Goal: Task Accomplishment & Management: Manage account settings

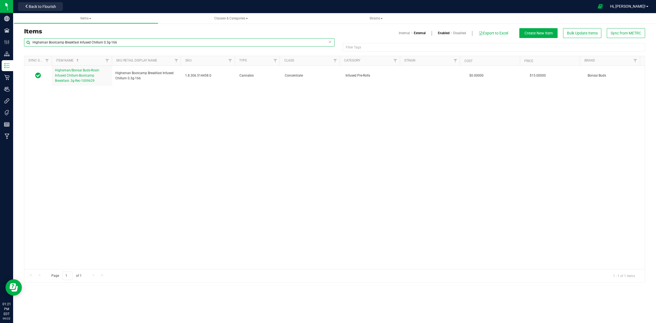
click at [109, 41] on input "Highsman Bootcamp Breakfast Infused Chillum 0.3g-166" at bounding box center [179, 42] width 310 height 8
paste input "Grateful Breath 14g-71"
type input "Grateful Breath 14g-71"
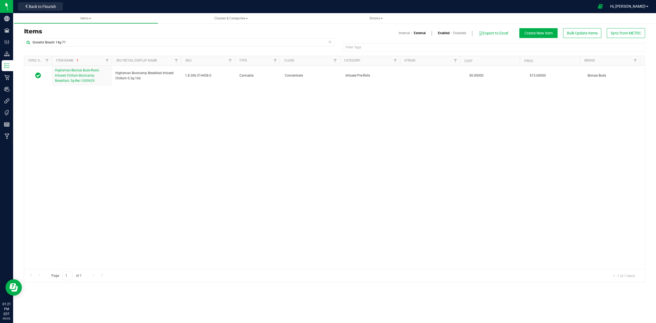
click at [402, 33] on link "Internal" at bounding box center [404, 33] width 11 height 5
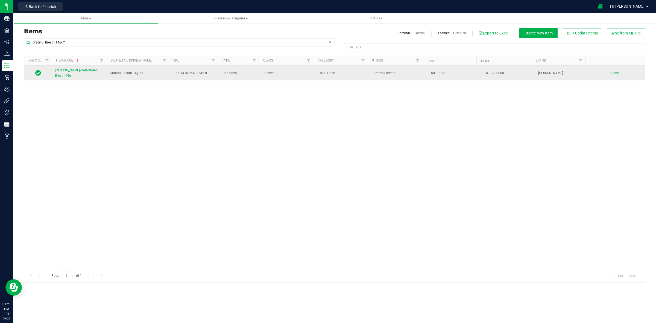
click at [75, 74] on link "Slater-Half-Grateful Breath-14g" at bounding box center [79, 73] width 48 height 10
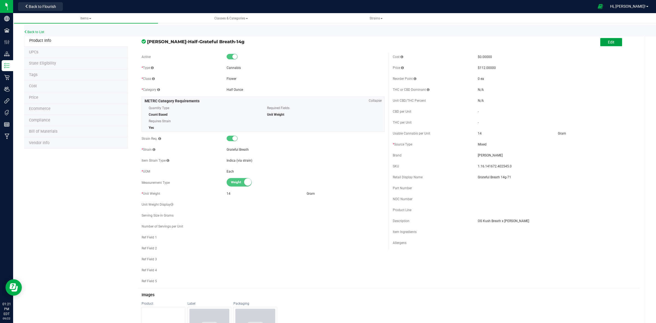
click at [600, 44] on button "Edit" at bounding box center [611, 42] width 22 height 8
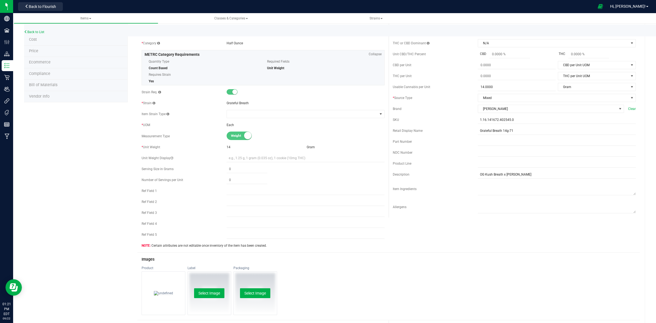
scroll to position [137, 0]
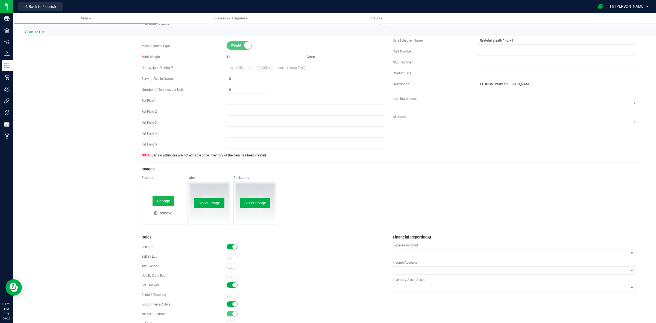
click at [163, 199] on button "Change" at bounding box center [163, 201] width 22 height 10
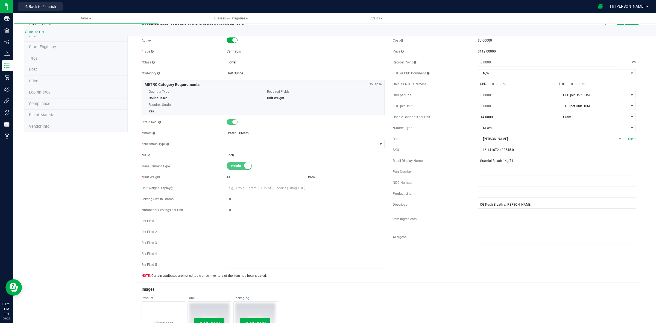
scroll to position [0, 0]
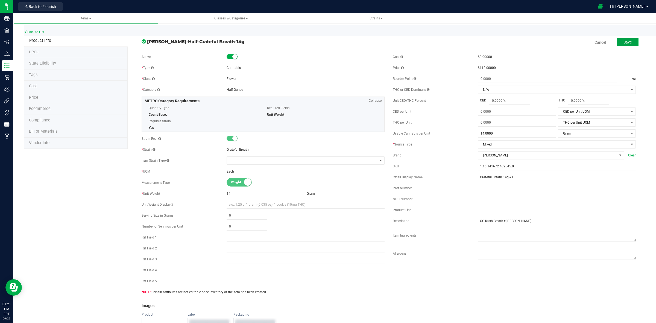
click at [623, 38] on button "Save" at bounding box center [627, 42] width 22 height 8
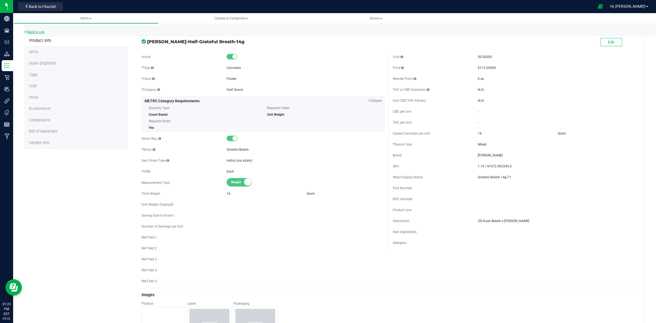
click at [37, 30] on link "Back to List" at bounding box center [34, 32] width 20 height 4
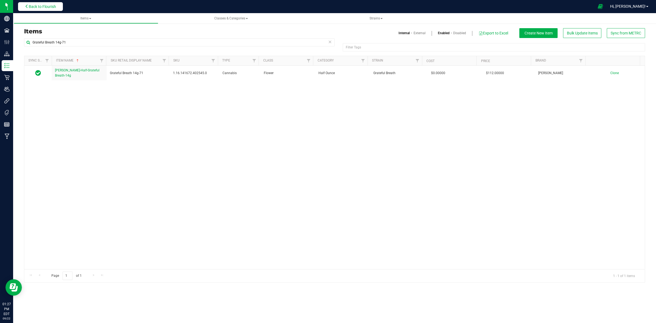
click at [54, 6] on span "Back to Flourish" at bounding box center [42, 6] width 27 height 4
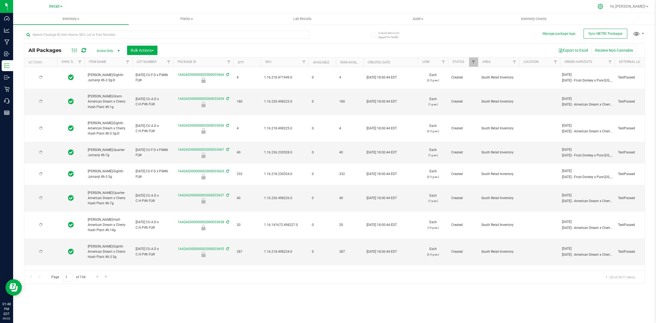
click at [603, 8] on icon at bounding box center [599, 6] width 5 height 5
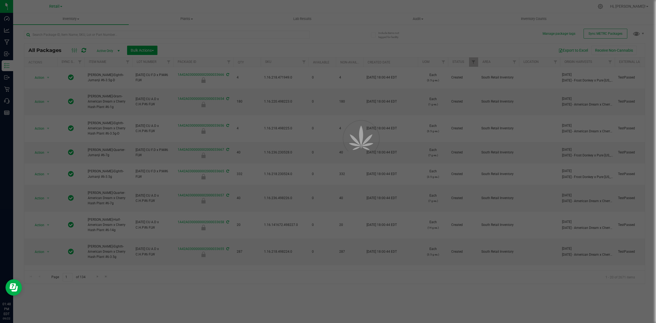
click at [618, 8] on div at bounding box center [328, 161] width 656 height 323
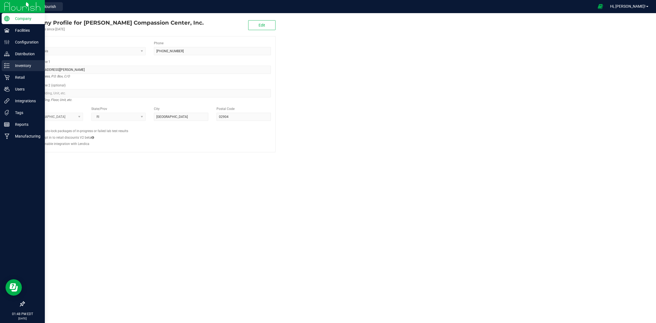
click at [11, 65] on p "Inventory" at bounding box center [26, 65] width 33 height 7
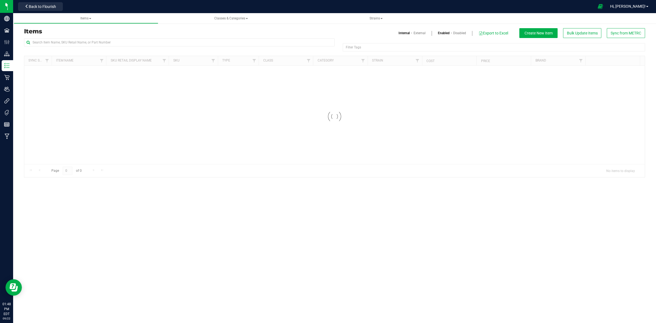
drag, startPoint x: 212, startPoint y: 37, endPoint x: 209, endPoint y: 42, distance: 5.5
click at [212, 37] on div "Items Internal External Enabled Disabled Export to Excel Create New Item Bulk U…" at bounding box center [334, 33] width 629 height 10
click at [209, 42] on input "text" at bounding box center [179, 42] width 310 height 8
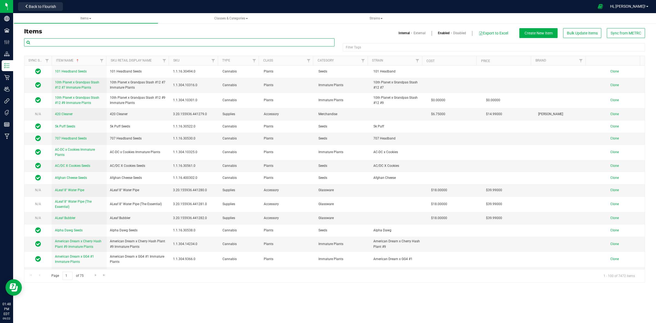
paste input "1:1 THC/CBD Pineapple Drops 5mg 5-pack-345"
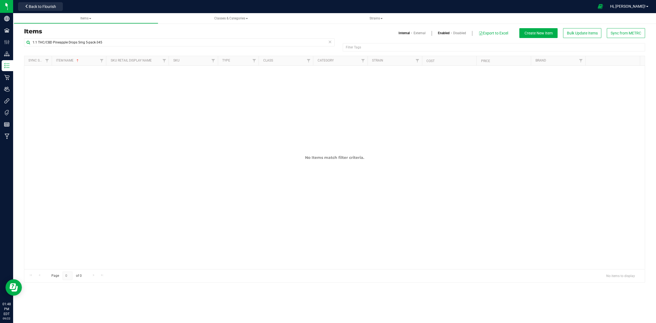
click at [419, 33] on link "External" at bounding box center [419, 33] width 12 height 5
click at [392, 33] on div "Internal External Enabled Disabled Export to Excel Create New Item Bulk Update …" at bounding box center [491, 33] width 314 height 10
click at [399, 33] on link "Internal" at bounding box center [404, 33] width 11 height 5
click at [214, 44] on input "1:1 THC/CBD Pineapple Drops 5mg 5-pack-345" at bounding box center [179, 42] width 310 height 8
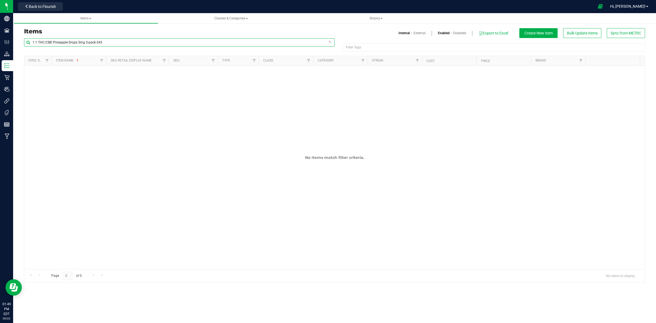
drag, startPoint x: 214, startPoint y: 44, endPoint x: 201, endPoint y: 42, distance: 13.5
click at [201, 42] on input "1:1 THC/CBD Pineapple Drops 5mg 5-pack-345" at bounding box center [179, 42] width 310 height 8
paste input ".118444.141538.513896.0"
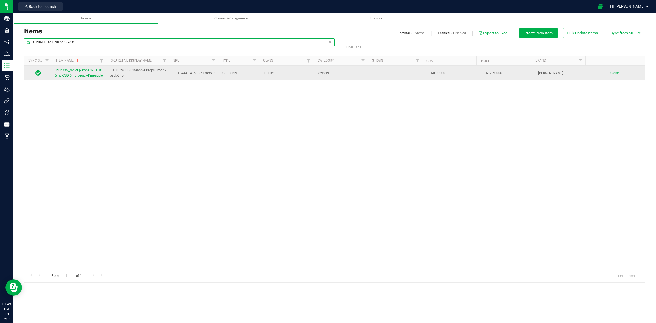
type input "1.118444.141538.513896.0"
click at [90, 75] on link "[PERSON_NAME]-Drops 1-1 THC 5mg-CBD 5mg 5-pack-Pineapple" at bounding box center [79, 73] width 48 height 10
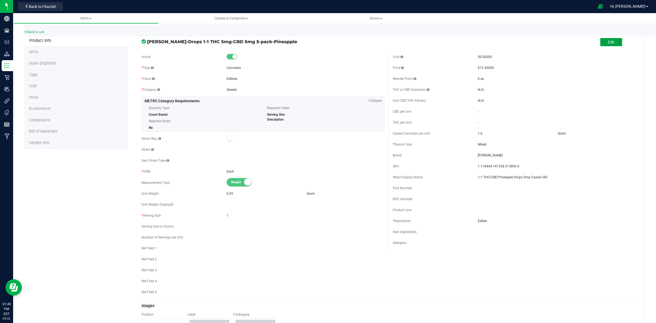
click at [608, 42] on span "Edit" at bounding box center [611, 42] width 7 height 4
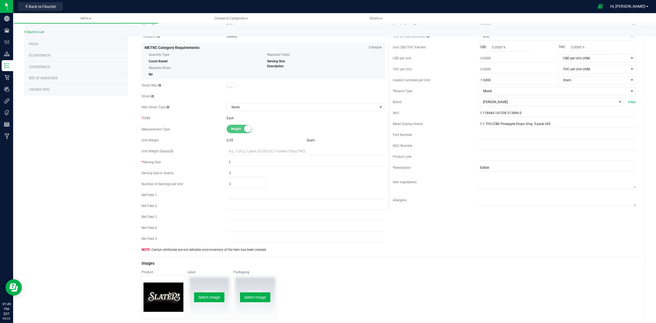
scroll to position [171, 0]
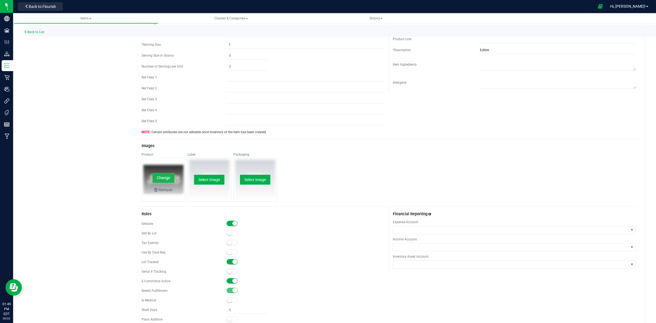
click at [163, 174] on button "Change" at bounding box center [163, 178] width 22 height 10
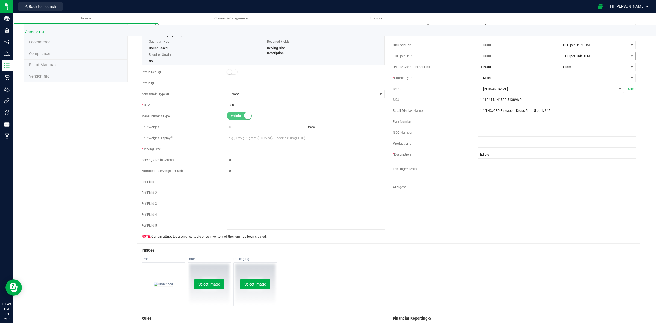
scroll to position [0, 0]
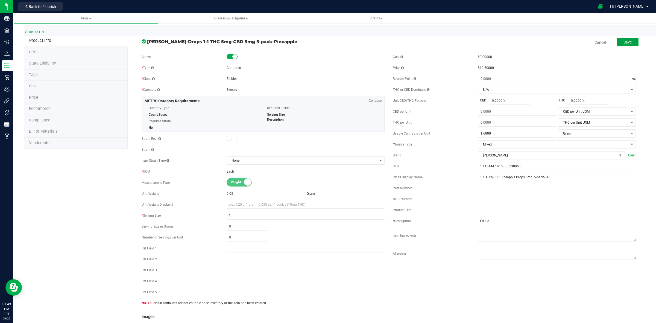
click at [616, 43] on button "Save" at bounding box center [627, 42] width 22 height 8
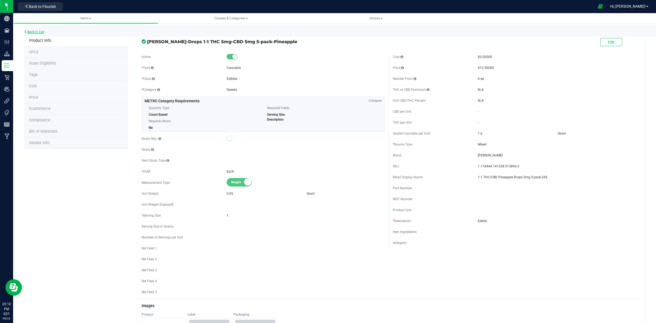
click at [37, 33] on link "Back to List" at bounding box center [34, 32] width 20 height 4
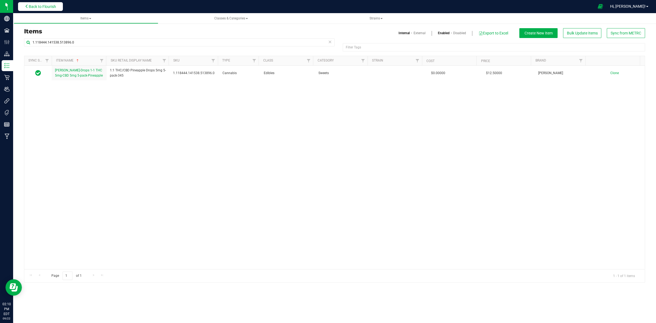
click at [54, 6] on span "Back to Flourish" at bounding box center [42, 6] width 27 height 4
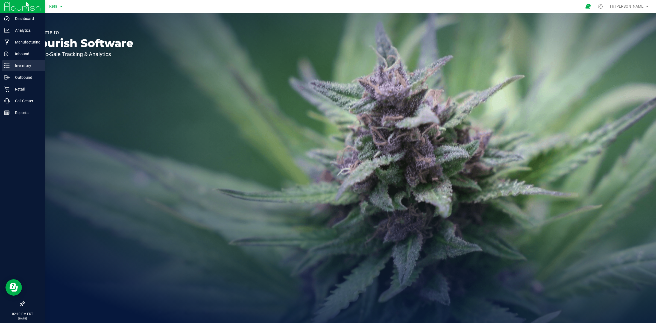
click at [8, 66] on icon at bounding box center [6, 65] width 5 height 5
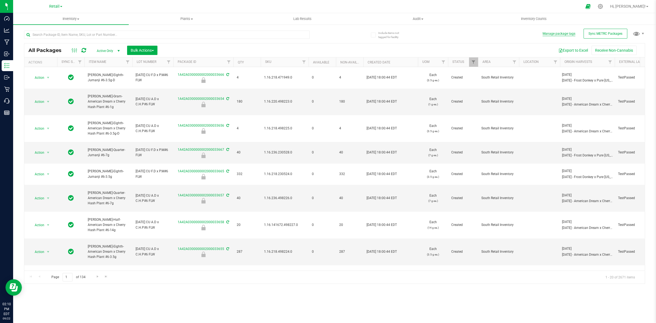
click at [563, 32] on button "Manage package tags" at bounding box center [558, 33] width 33 height 5
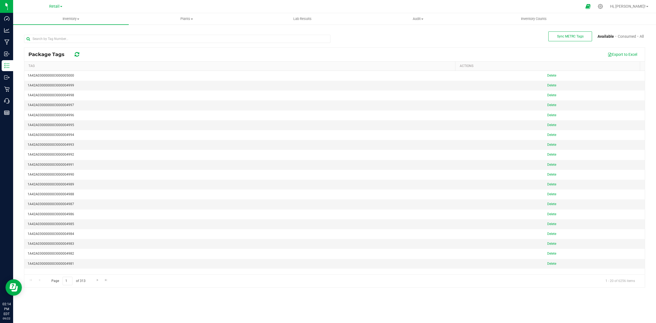
click at [62, 8] on link "Retail" at bounding box center [55, 6] width 13 height 5
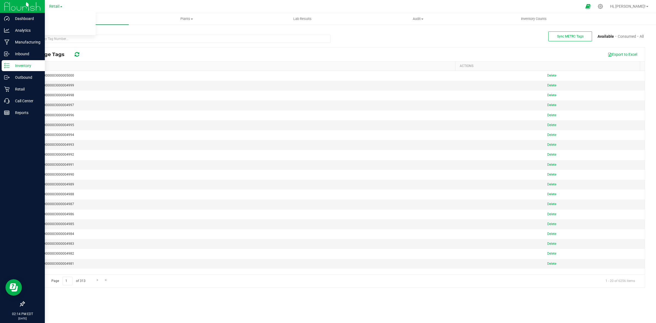
click at [22, 62] on div "Inventory" at bounding box center [23, 65] width 43 height 11
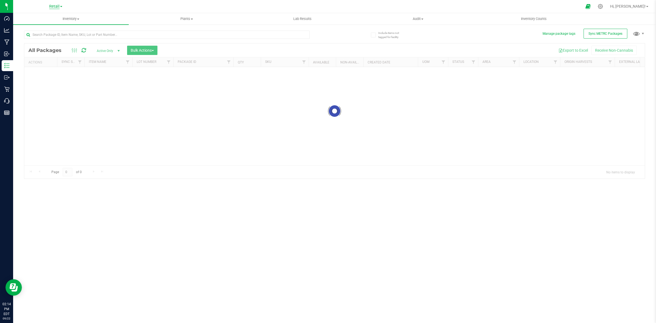
click at [55, 5] on span "Retail" at bounding box center [54, 6] width 10 height 5
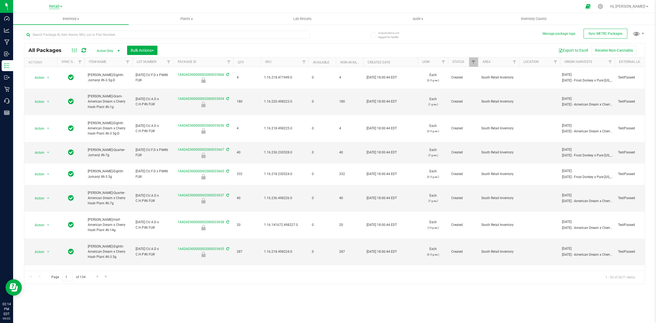
click at [58, 5] on span "Retail" at bounding box center [54, 6] width 10 height 5
click at [55, 22] on link "Cultivation" at bounding box center [56, 19] width 80 height 7
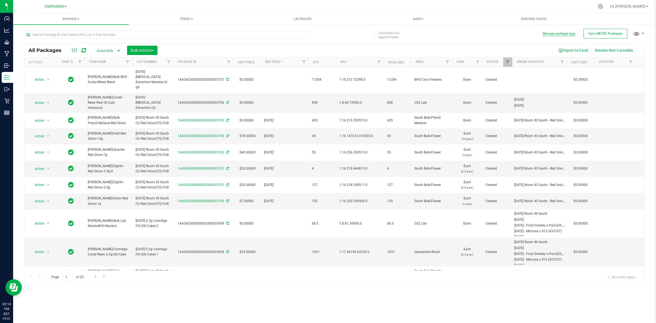
click at [573, 34] on button "Manage package tags" at bounding box center [558, 33] width 33 height 5
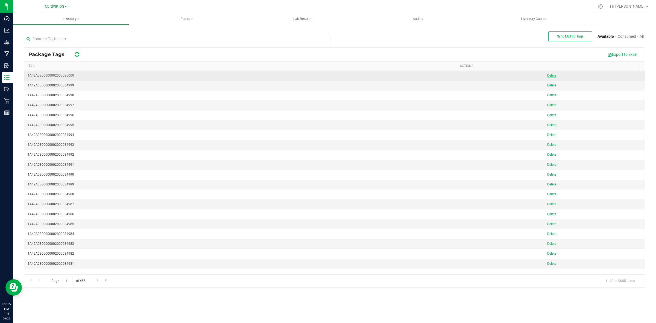
click at [551, 77] on span "Delete" at bounding box center [551, 75] width 9 height 4
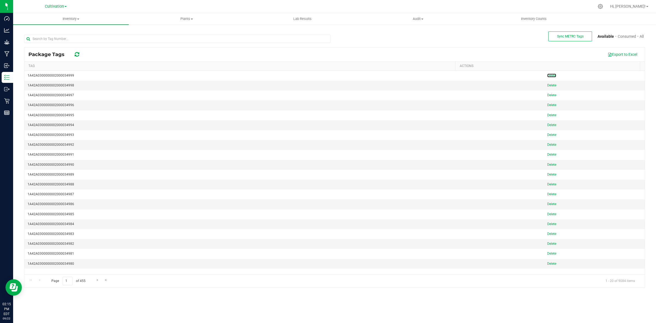
click at [551, 77] on span "Delete" at bounding box center [551, 75] width 9 height 4
click at [551, 77] on div "Delete" at bounding box center [551, 75] width 179 height 5
click at [551, 77] on div "Package Tags Export to Excel Tag ACTIONS 1A42A0300000002000034995 1A42A03000000…" at bounding box center [334, 167] width 621 height 240
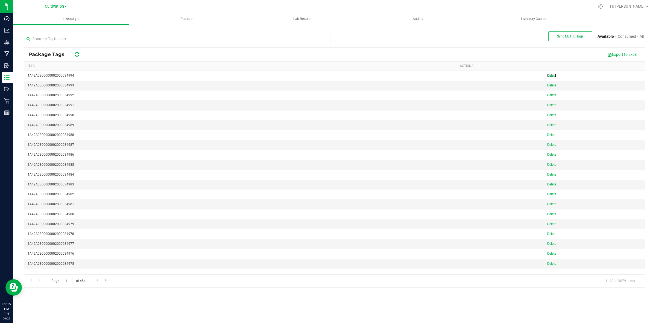
click at [551, 77] on span "Delete" at bounding box center [551, 75] width 9 height 4
click at [551, 77] on div "Loading... Package Tags Export to Excel Tag ACTIONS Loading... 1A42A03000000020…" at bounding box center [334, 167] width 621 height 240
click at [551, 77] on span "Delete" at bounding box center [551, 75] width 9 height 4
click at [551, 77] on div at bounding box center [334, 168] width 620 height 240
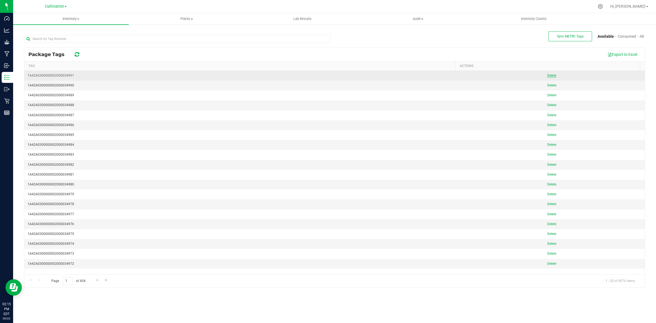
click at [551, 77] on span "Delete" at bounding box center [551, 75] width 9 height 4
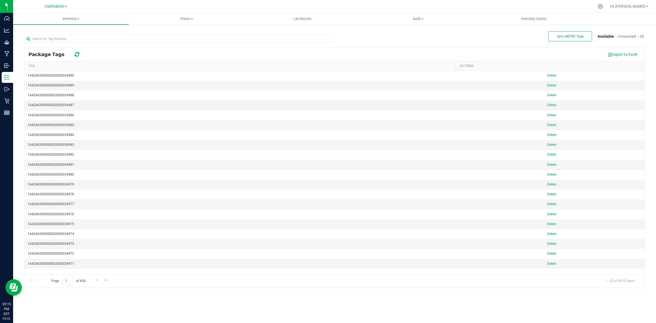
click at [551, 77] on span "Delete" at bounding box center [551, 75] width 9 height 4
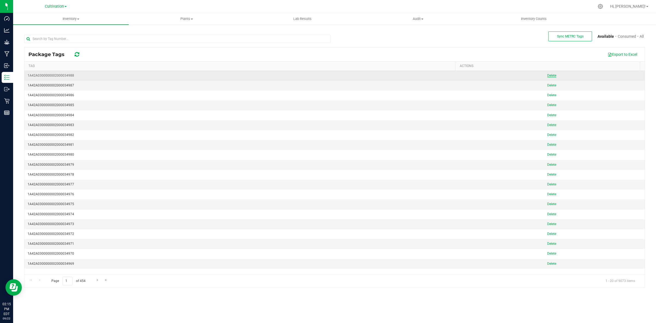
click at [551, 77] on span "Delete" at bounding box center [551, 75] width 9 height 4
click at [551, 77] on div at bounding box center [334, 168] width 620 height 240
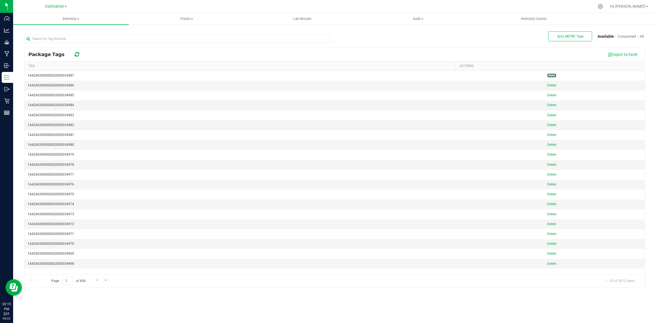
click at [551, 77] on span "Delete" at bounding box center [551, 75] width 9 height 4
click at [551, 77] on div at bounding box center [334, 168] width 620 height 240
click at [551, 77] on span "Delete" at bounding box center [551, 75] width 9 height 4
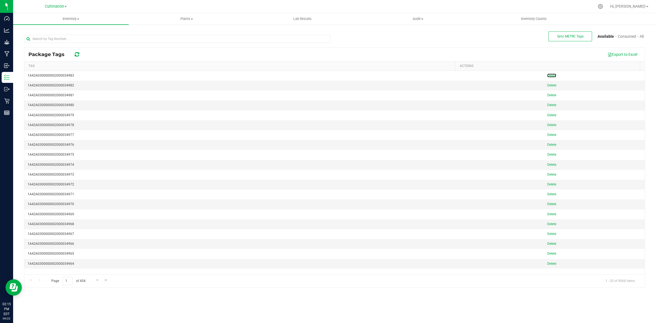
click at [551, 77] on span "Delete" at bounding box center [551, 75] width 9 height 4
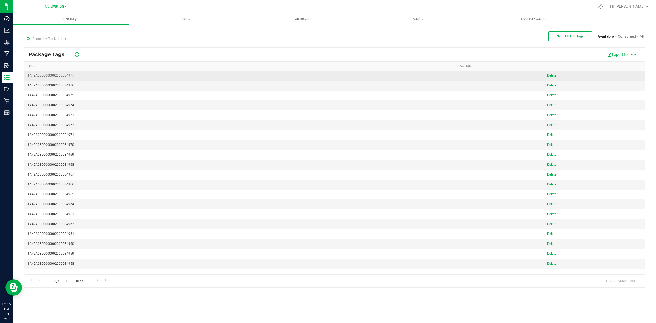
click at [551, 77] on span "Delete" at bounding box center [551, 75] width 9 height 4
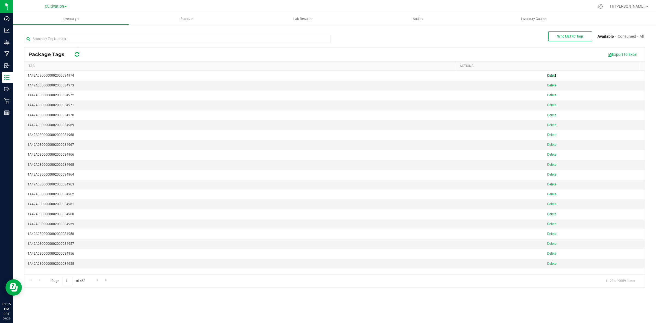
click at [551, 77] on span "Delete" at bounding box center [551, 75] width 9 height 4
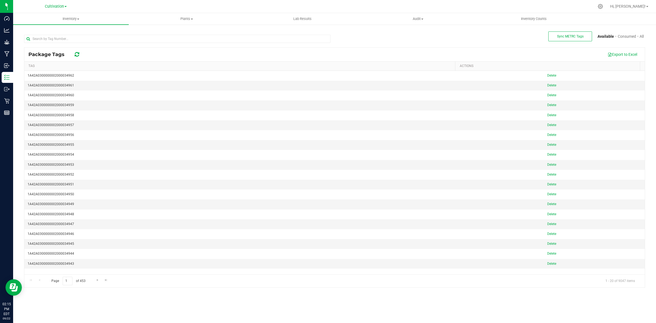
click at [551, 77] on span "Delete" at bounding box center [551, 75] width 9 height 4
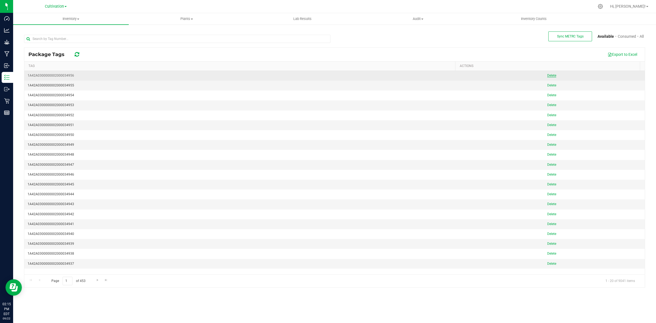
click at [551, 77] on span "Delete" at bounding box center [551, 75] width 9 height 4
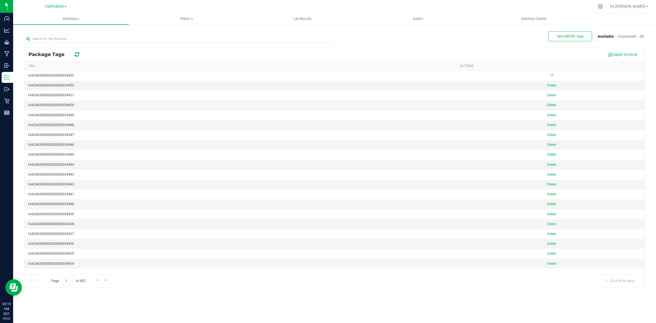
click at [551, 77] on div "Package Tags Export to Excel Tag ACTIONS 1A42A0300000002000034953 1A42A03000000…" at bounding box center [334, 167] width 621 height 240
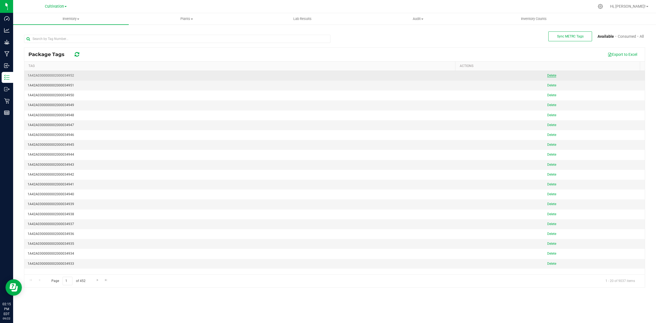
click at [551, 77] on span "Delete" at bounding box center [551, 75] width 9 height 4
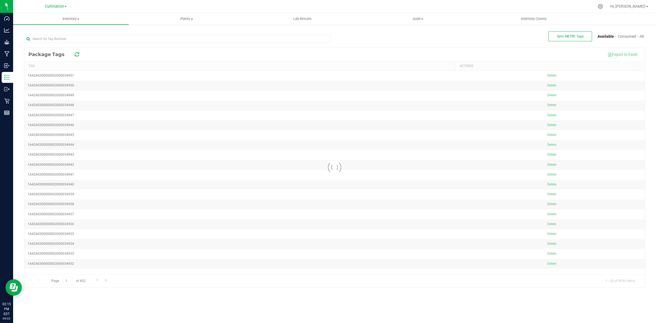
click at [551, 77] on div at bounding box center [334, 168] width 620 height 240
click at [551, 77] on span "Delete" at bounding box center [551, 75] width 9 height 4
click at [551, 77] on div at bounding box center [334, 168] width 620 height 240
click at [551, 77] on span "Delete" at bounding box center [551, 75] width 9 height 4
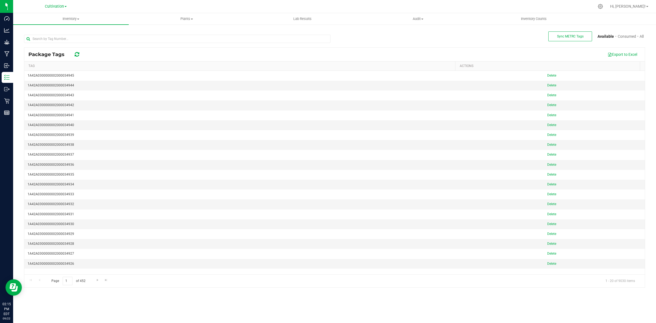
click at [551, 77] on span "Delete" at bounding box center [551, 75] width 9 height 4
click at [551, 77] on div "Package Tags Export to Excel Tag ACTIONS 1A42A0300000002000034941 [GEOGRAPHIC_D…" at bounding box center [334, 167] width 621 height 240
click at [551, 77] on div "Loading... Package Tags Export to Excel Tag ACTIONS Loading... 1A42A03000000020…" at bounding box center [334, 167] width 621 height 240
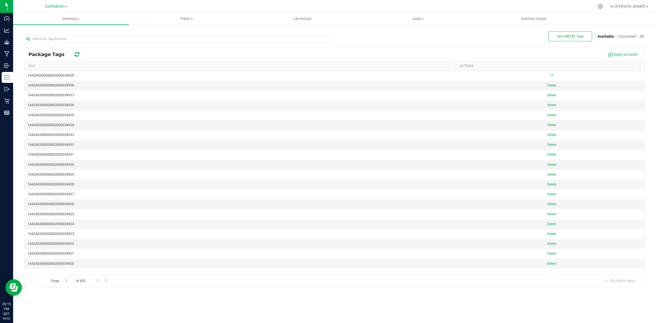
click at [551, 77] on div "Package Tags Export to Excel Tag ACTIONS 1A42A0300000002000034939 1A42A03000000…" at bounding box center [334, 167] width 621 height 240
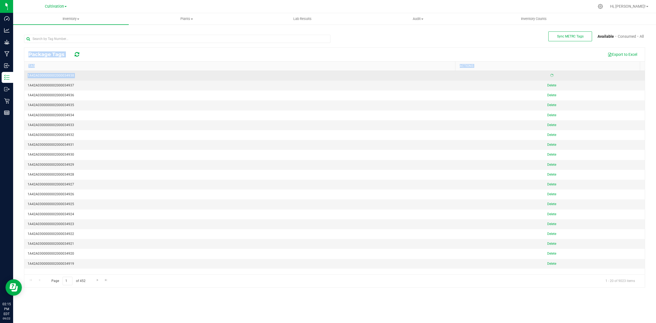
click at [551, 77] on div "Package Tags Export to Excel Tag ACTIONS 1A42A0300000002000034938 1A42A03000000…" at bounding box center [334, 167] width 621 height 240
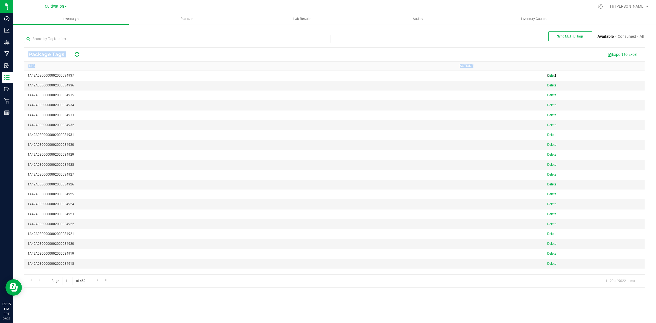
click at [551, 77] on span "Delete" at bounding box center [551, 75] width 9 height 4
click at [551, 77] on div "Loading... Package Tags Export to Excel Tag ACTIONS Loading... 1A42A03000000020…" at bounding box center [334, 167] width 621 height 240
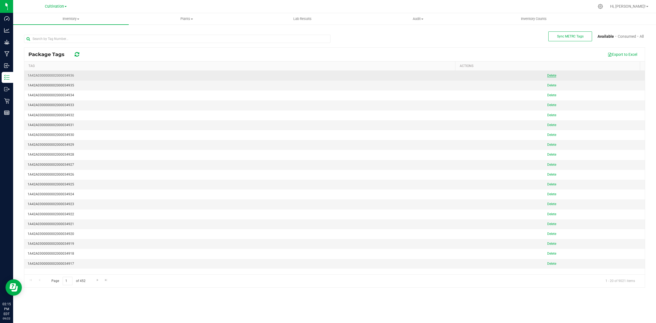
click at [551, 77] on span "Delete" at bounding box center [551, 75] width 9 height 4
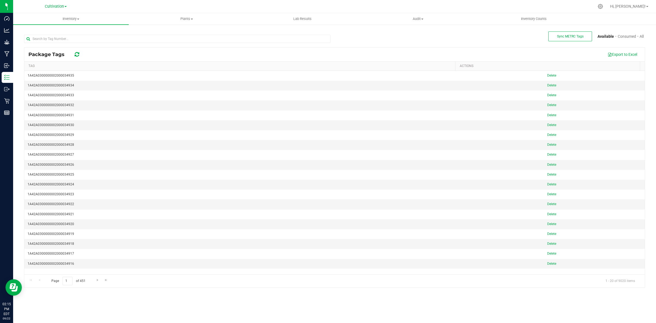
click at [551, 77] on span "Delete" at bounding box center [551, 75] width 9 height 4
click at [551, 77] on div at bounding box center [334, 168] width 620 height 240
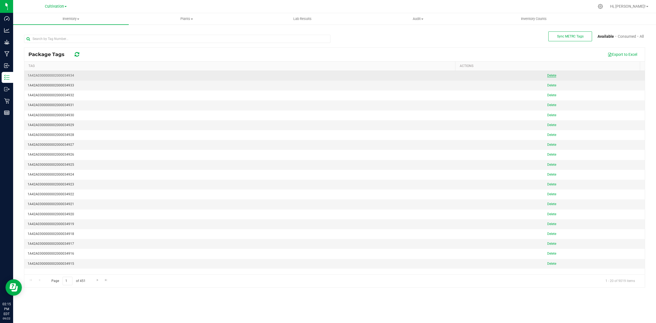
click at [551, 77] on span "Delete" at bounding box center [551, 75] width 9 height 4
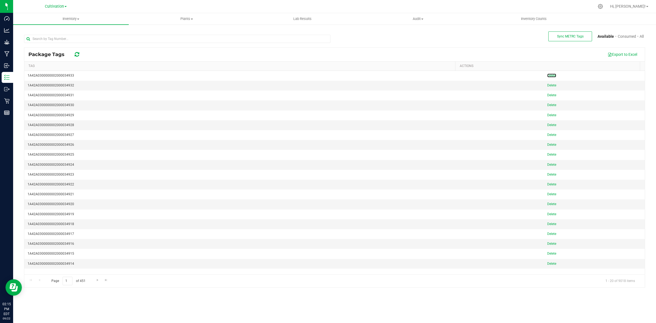
click at [551, 77] on span "Delete" at bounding box center [551, 75] width 9 height 4
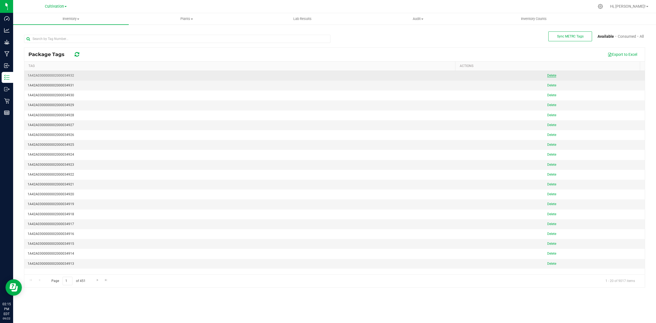
click at [551, 77] on span "Delete" at bounding box center [551, 75] width 9 height 4
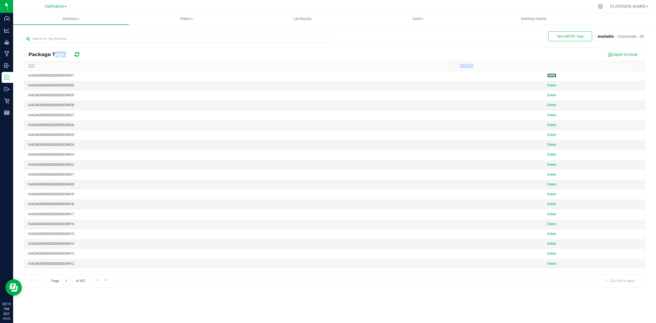
click at [551, 77] on span "Delete" at bounding box center [551, 75] width 9 height 4
click at [550, 77] on span "Delete" at bounding box center [551, 75] width 9 height 4
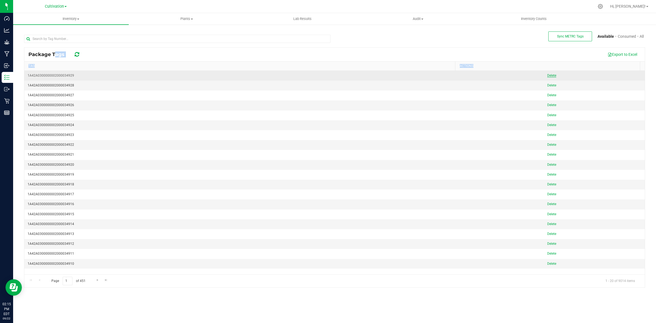
click at [550, 77] on link "Delete" at bounding box center [551, 75] width 9 height 4
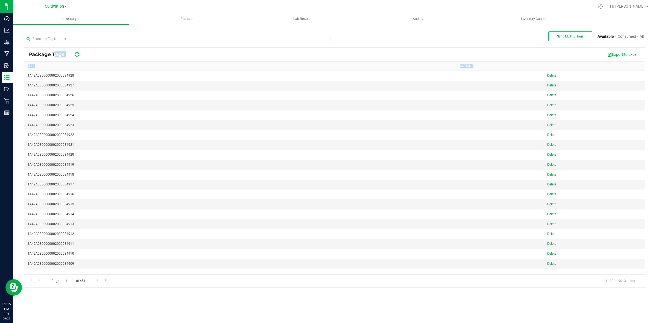
click at [550, 77] on link "Delete" at bounding box center [551, 75] width 9 height 4
click at [551, 76] on span "Delete" at bounding box center [551, 75] width 9 height 4
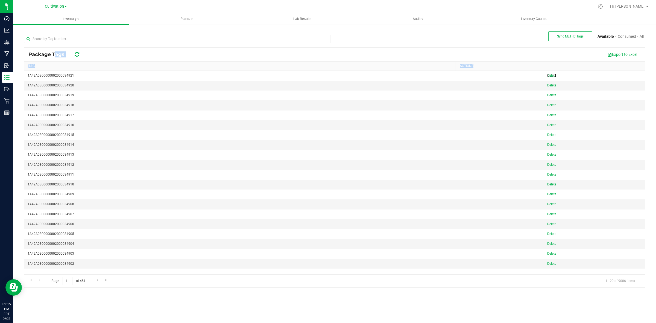
click at [548, 76] on span "Delete" at bounding box center [551, 75] width 9 height 4
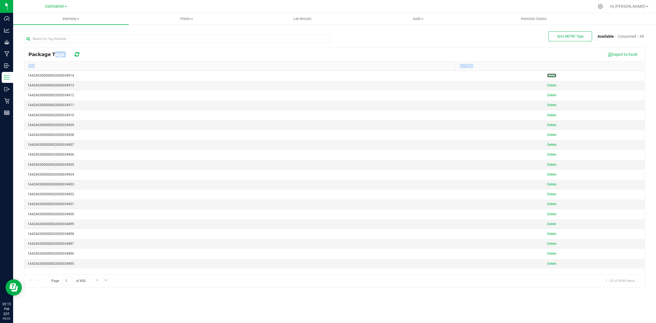
click at [548, 76] on span "Delete" at bounding box center [551, 75] width 9 height 4
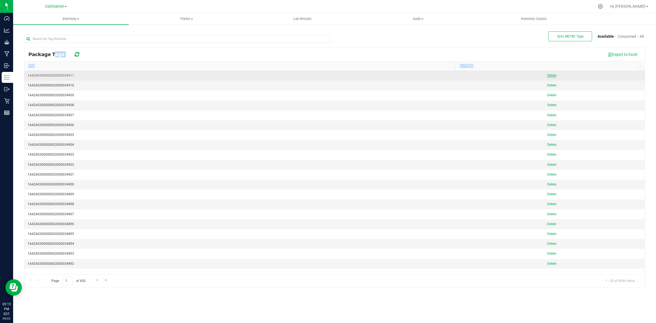
click at [548, 76] on span "Delete" at bounding box center [551, 75] width 9 height 4
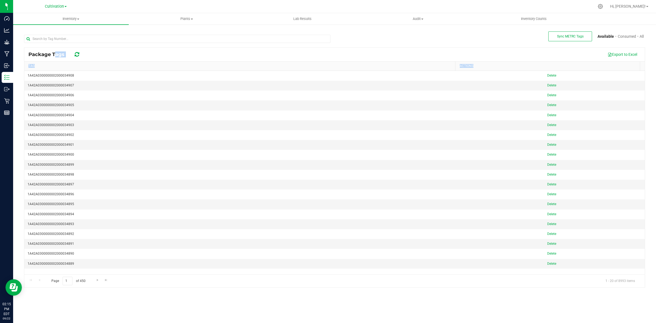
click at [548, 76] on span "Delete" at bounding box center [551, 75] width 9 height 4
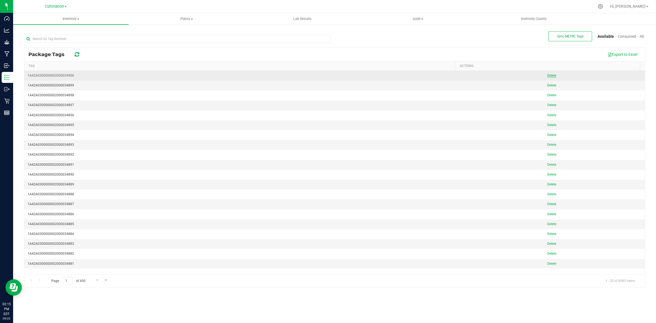
click at [550, 76] on span "Delete" at bounding box center [551, 75] width 9 height 4
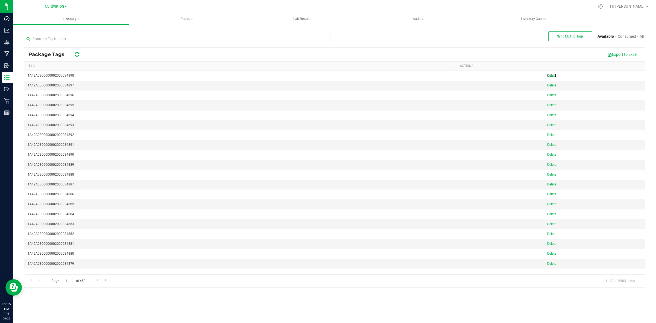
click at [550, 76] on span "Delete" at bounding box center [551, 75] width 9 height 4
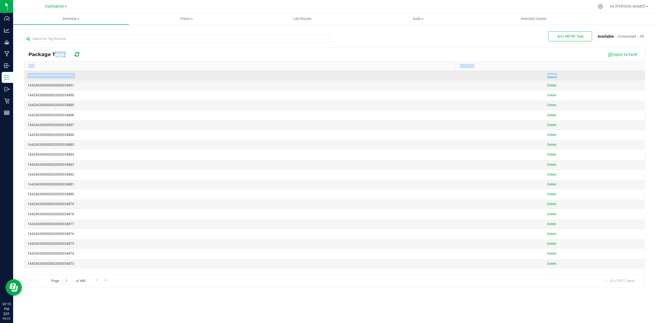
click at [550, 76] on span "Delete" at bounding box center [551, 75] width 9 height 4
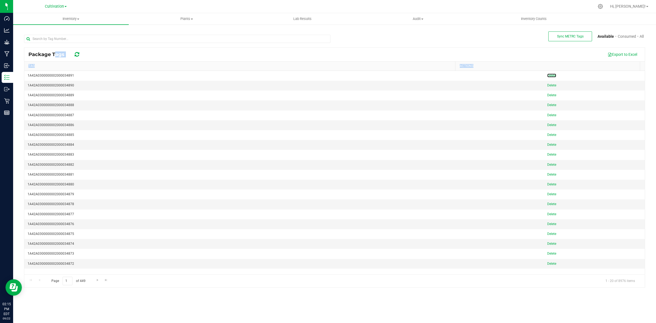
click at [549, 76] on span "Delete" at bounding box center [551, 75] width 9 height 4
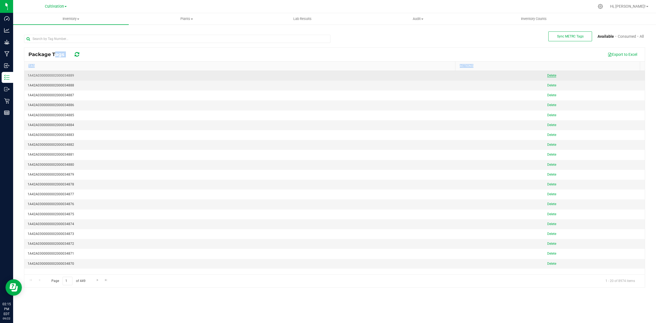
click at [549, 76] on span "Delete" at bounding box center [551, 75] width 9 height 4
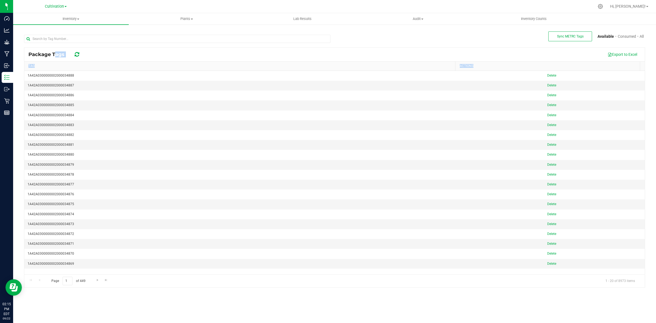
click at [549, 76] on span "Delete" at bounding box center [551, 75] width 9 height 4
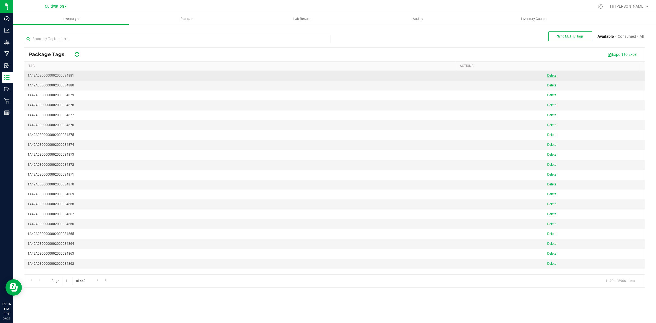
click at [549, 76] on span "Delete" at bounding box center [551, 75] width 9 height 4
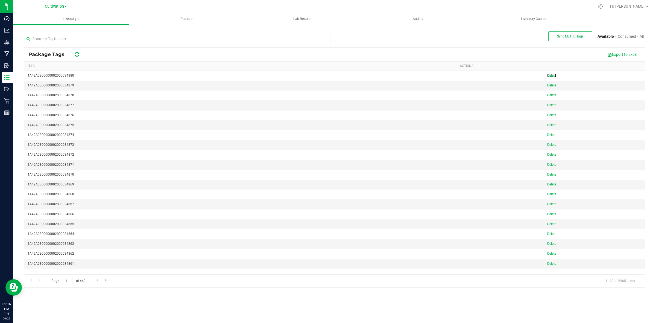
click at [549, 76] on span "Delete" at bounding box center [551, 75] width 9 height 4
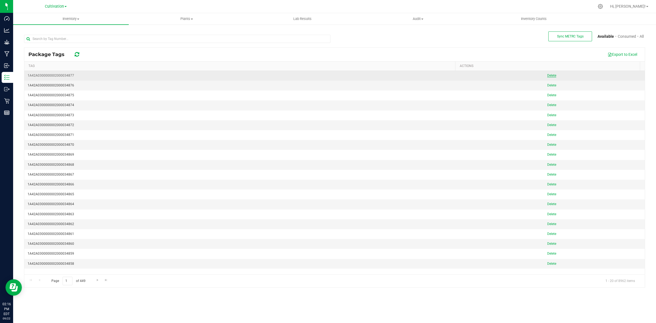
click at [549, 76] on span "Delete" at bounding box center [551, 75] width 9 height 4
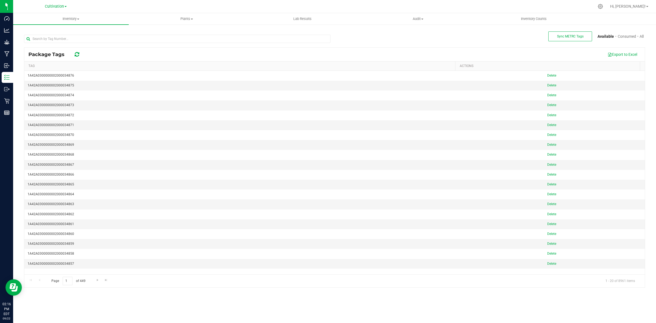
click at [549, 76] on span "Delete" at bounding box center [551, 75] width 9 height 4
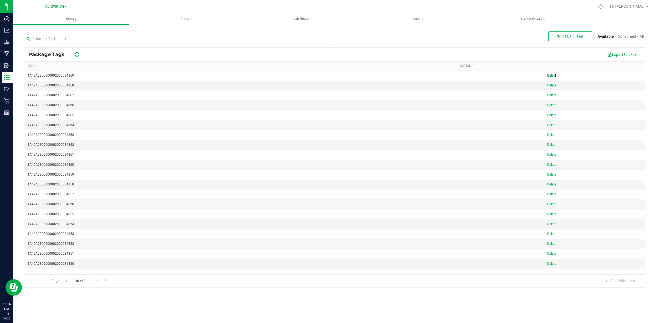
click at [549, 76] on span "Delete" at bounding box center [551, 75] width 9 height 4
click at [549, 76] on div at bounding box center [334, 168] width 620 height 240
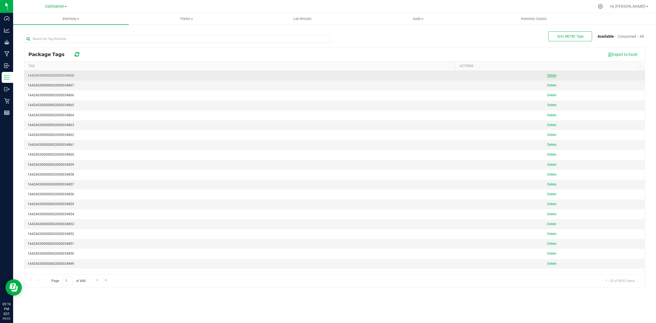
click at [549, 76] on span "Delete" at bounding box center [551, 75] width 9 height 4
click at [549, 76] on div at bounding box center [334, 168] width 620 height 240
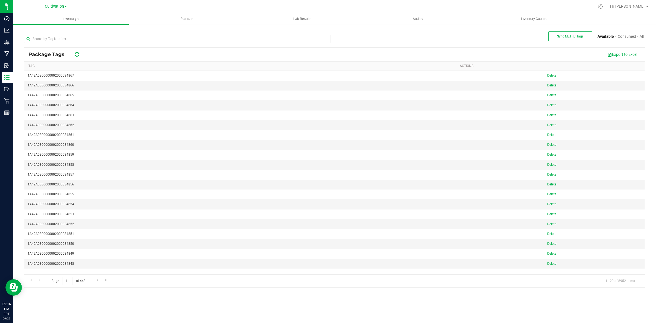
click at [549, 76] on span "Delete" at bounding box center [551, 75] width 9 height 4
click at [549, 76] on div at bounding box center [334, 168] width 620 height 240
click at [549, 76] on span "Delete" at bounding box center [551, 75] width 9 height 4
click at [549, 76] on div at bounding box center [334, 168] width 620 height 240
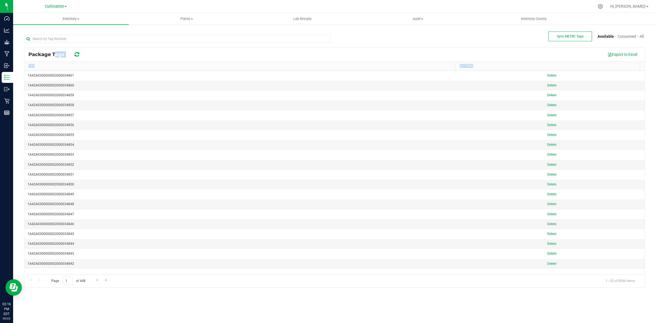
click at [549, 76] on span "Delete" at bounding box center [551, 75] width 9 height 4
click at [549, 76] on div at bounding box center [334, 168] width 620 height 240
click at [549, 76] on span "Delete" at bounding box center [551, 75] width 9 height 4
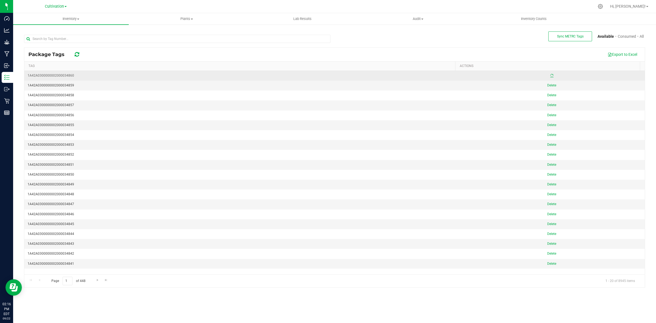
click at [549, 76] on div at bounding box center [551, 75] width 179 height 5
click at [549, 76] on div "Package Tags Export to Excel Tag ACTIONS 1A42A0300000002000034860 1A42A03000000…" at bounding box center [334, 167] width 621 height 240
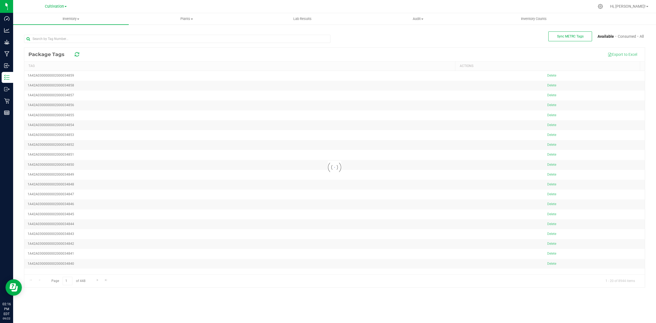
click at [549, 76] on div at bounding box center [334, 168] width 620 height 240
click at [549, 76] on span "Delete" at bounding box center [551, 75] width 9 height 4
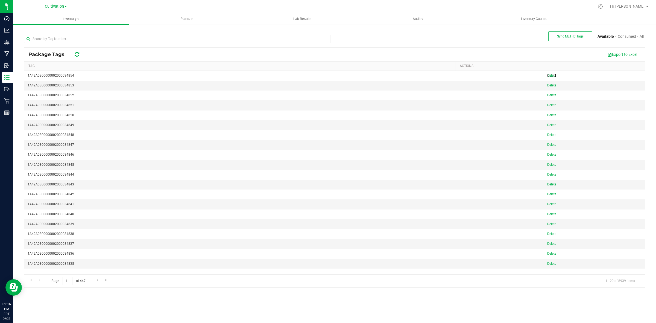
click at [549, 76] on span "Delete" at bounding box center [551, 75] width 9 height 4
click at [549, 76] on div at bounding box center [551, 75] width 179 height 5
click at [549, 76] on span "Delete" at bounding box center [551, 75] width 9 height 4
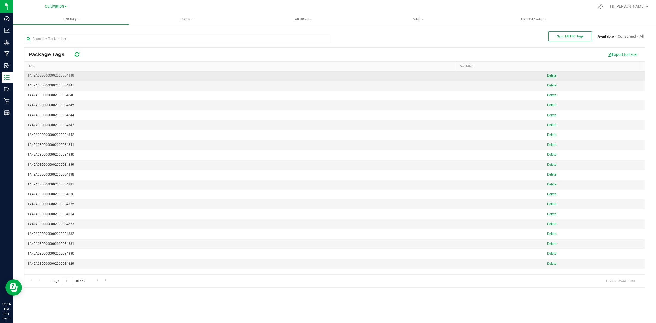
click at [549, 76] on span "Delete" at bounding box center [551, 75] width 9 height 4
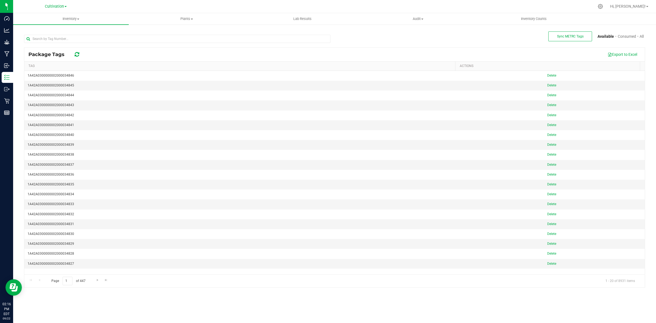
click at [549, 76] on span "Delete" at bounding box center [551, 75] width 9 height 4
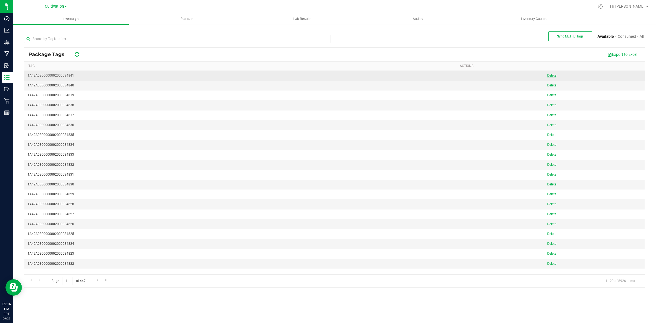
click at [549, 76] on span "Delete" at bounding box center [551, 75] width 9 height 4
click at [548, 76] on span "Delete" at bounding box center [551, 75] width 9 height 4
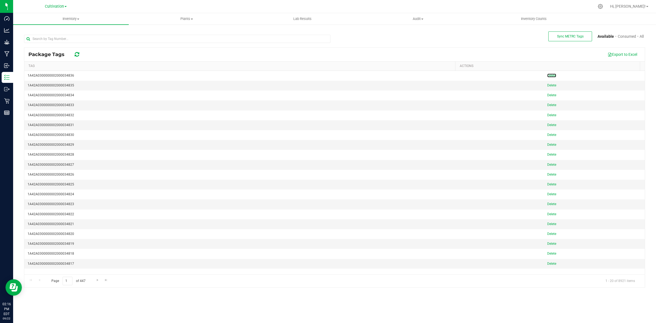
click at [548, 76] on span "Delete" at bounding box center [551, 75] width 9 height 4
click at [548, 76] on div at bounding box center [334, 168] width 620 height 240
click at [548, 76] on span "Delete" at bounding box center [551, 75] width 9 height 4
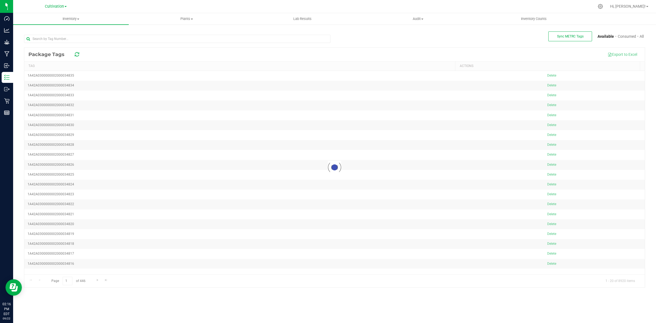
click at [548, 76] on div at bounding box center [334, 168] width 620 height 240
click at [548, 76] on span "Delete" at bounding box center [551, 75] width 9 height 4
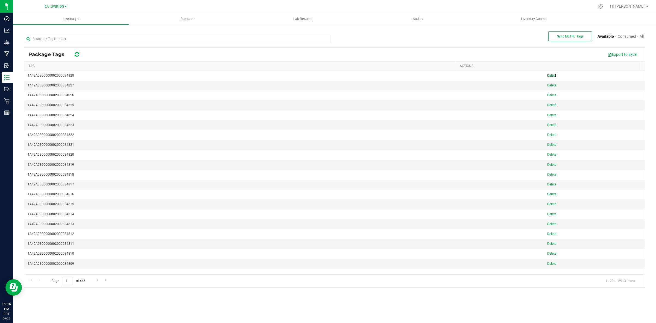
click at [548, 76] on span "Delete" at bounding box center [551, 75] width 9 height 4
click at [548, 76] on div at bounding box center [334, 168] width 620 height 240
click at [548, 76] on span "Delete" at bounding box center [551, 75] width 9 height 4
click at [548, 76] on div at bounding box center [334, 168] width 620 height 240
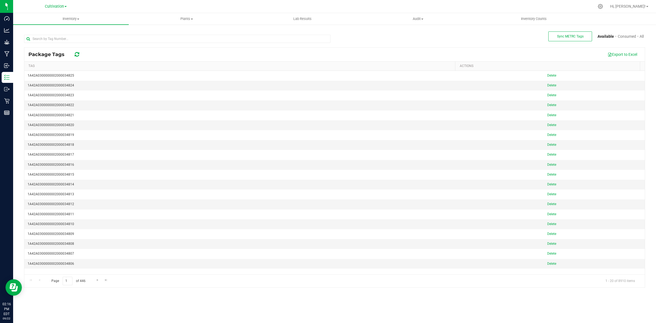
click at [548, 76] on span "Delete" at bounding box center [551, 75] width 9 height 4
click at [548, 76] on div at bounding box center [334, 168] width 620 height 240
click at [548, 76] on span "Delete" at bounding box center [551, 75] width 9 height 4
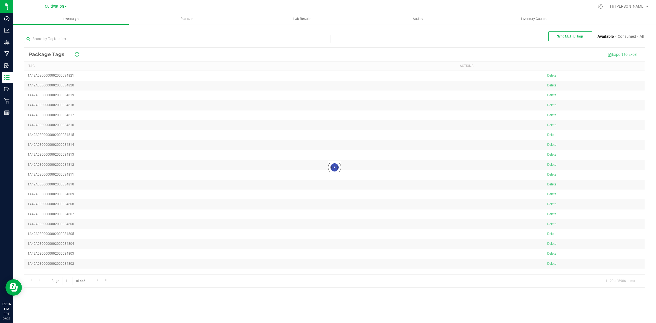
click at [548, 76] on div at bounding box center [334, 168] width 620 height 240
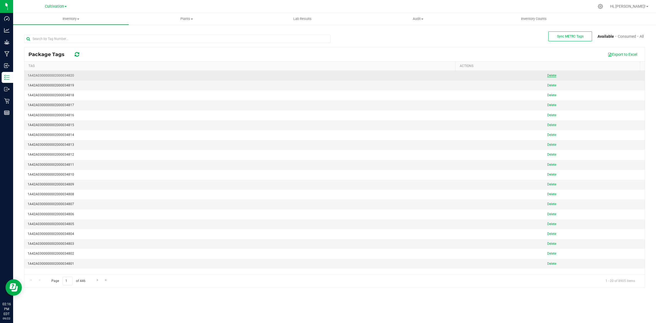
click at [548, 76] on span "Delete" at bounding box center [551, 75] width 9 height 4
click at [548, 76] on div at bounding box center [334, 168] width 620 height 240
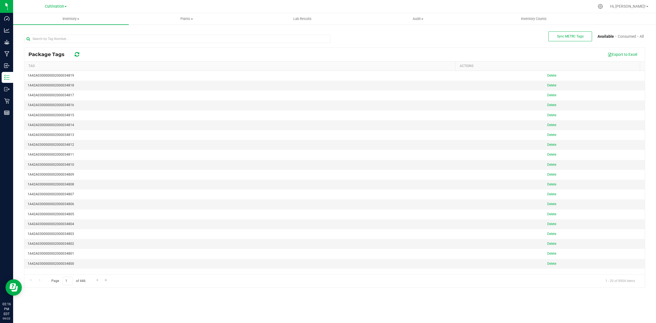
click at [548, 76] on span "Delete" at bounding box center [551, 75] width 9 height 4
click at [548, 76] on div at bounding box center [334, 168] width 620 height 240
click at [548, 76] on span "Delete" at bounding box center [551, 75] width 9 height 4
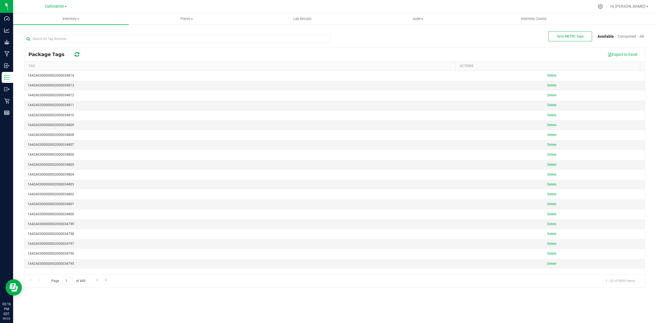
click at [548, 76] on span "Delete" at bounding box center [551, 75] width 9 height 4
click at [548, 76] on div at bounding box center [334, 168] width 620 height 240
click at [548, 76] on span "Delete" at bounding box center [551, 75] width 9 height 4
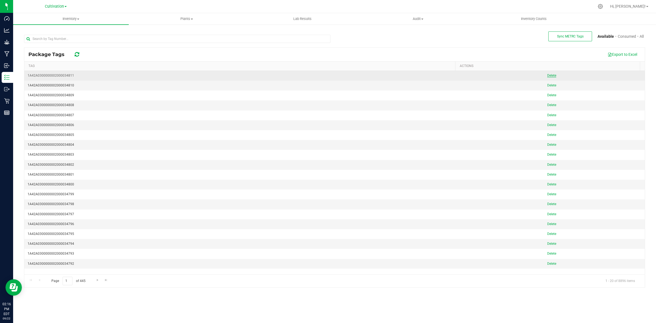
click at [548, 76] on span "Delete" at bounding box center [551, 75] width 9 height 4
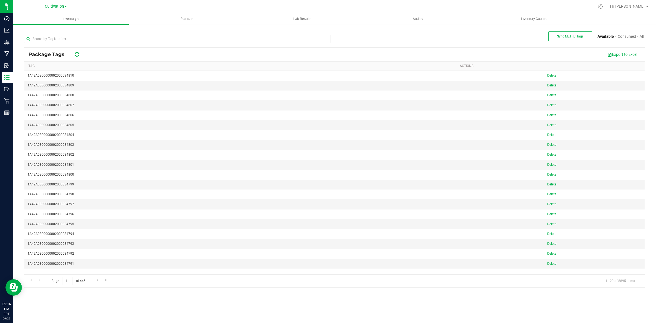
click at [548, 76] on span "Delete" at bounding box center [551, 75] width 9 height 4
click at [548, 76] on div at bounding box center [334, 168] width 620 height 240
click at [548, 76] on span "Delete" at bounding box center [551, 75] width 9 height 4
click at [550, 76] on icon at bounding box center [551, 75] width 3 height 3
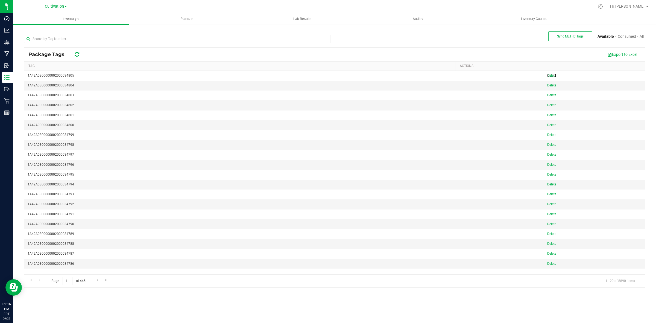
click at [548, 76] on span "Delete" at bounding box center [551, 75] width 9 height 4
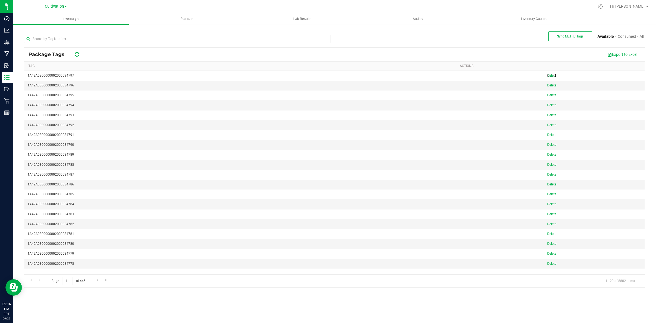
click at [548, 76] on span "Delete" at bounding box center [551, 75] width 9 height 4
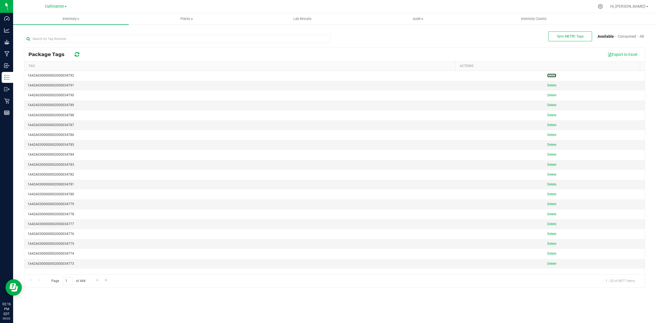
click at [548, 76] on span "Delete" at bounding box center [551, 75] width 9 height 4
click at [105, 279] on span "Go to the last page" at bounding box center [106, 280] width 4 height 4
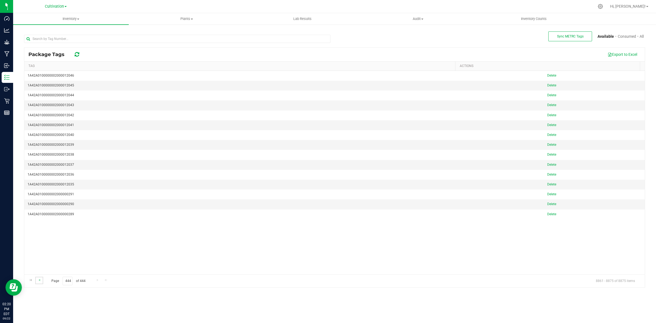
click at [42, 281] on link "Go to the previous page" at bounding box center [39, 279] width 8 height 7
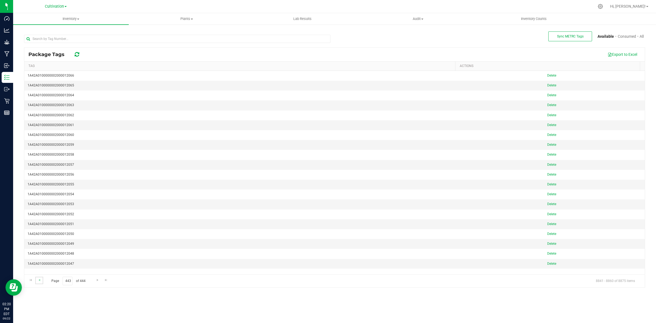
click at [42, 281] on link "Go to the previous page" at bounding box center [39, 279] width 8 height 7
click at [40, 282] on link "Go to the previous page" at bounding box center [39, 279] width 8 height 7
click at [80, 36] on input "text" at bounding box center [177, 39] width 306 height 8
type input "A03"
click at [104, 282] on span "Go to the last page" at bounding box center [104, 280] width 4 height 4
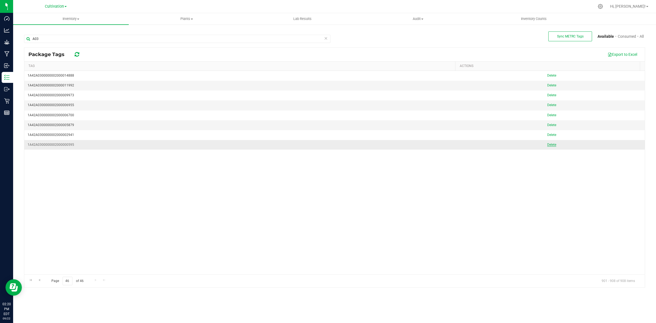
click at [547, 146] on span "Delete" at bounding box center [551, 145] width 9 height 4
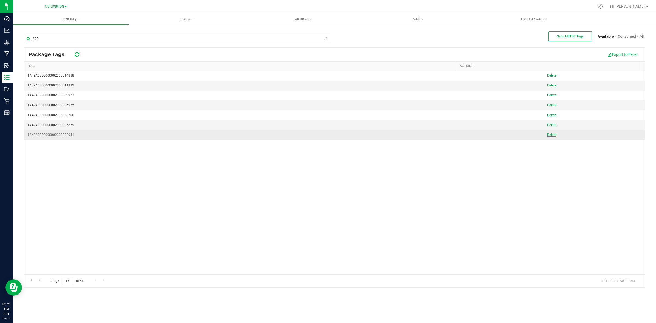
click at [548, 137] on link "Delete" at bounding box center [551, 135] width 9 height 4
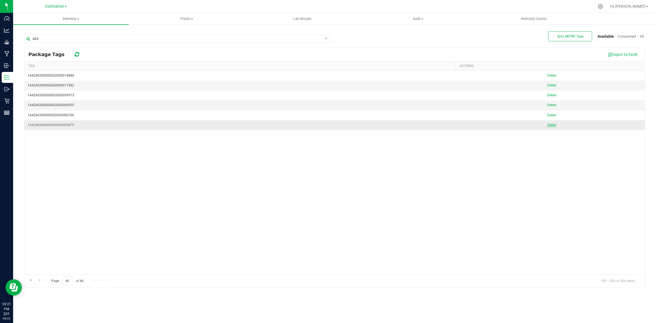
click at [548, 125] on span "Delete" at bounding box center [551, 125] width 9 height 4
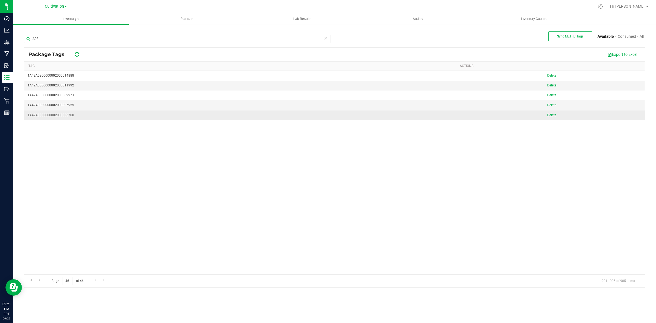
click at [548, 112] on td "Delete" at bounding box center [551, 115] width 186 height 10
click at [549, 115] on span "Delete" at bounding box center [551, 115] width 9 height 4
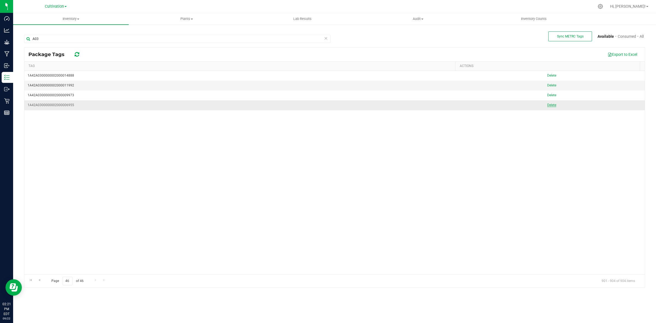
click at [549, 104] on span "Delete" at bounding box center [551, 105] width 9 height 4
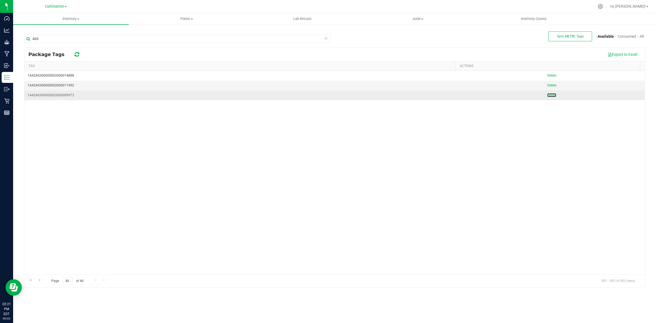
drag, startPoint x: 549, startPoint y: 98, endPoint x: 548, endPoint y: 93, distance: 4.6
click at [549, 97] on link "Delete" at bounding box center [551, 95] width 9 height 4
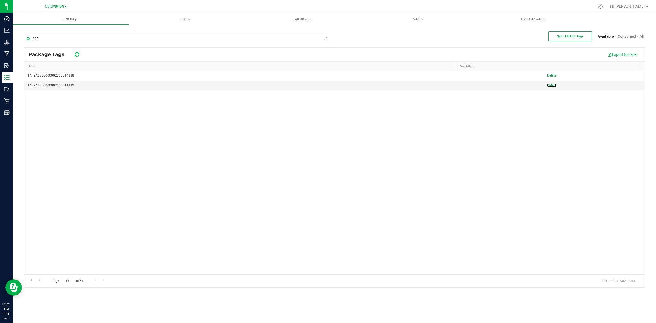
click at [548, 86] on span "Delete" at bounding box center [551, 85] width 9 height 4
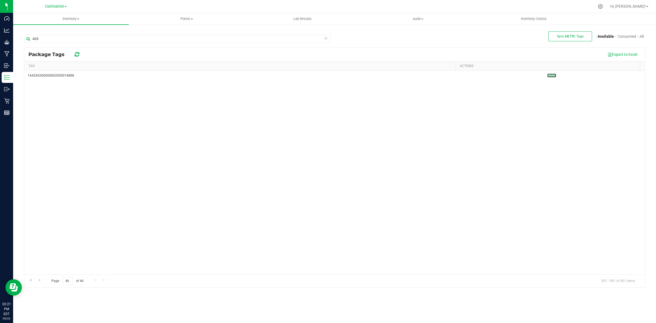
click at [547, 76] on span "Delete" at bounding box center [551, 75] width 9 height 4
click at [35, 278] on div "Page 46 of 45 900 - 900 of 900 items" at bounding box center [334, 280] width 620 height 13
click at [42, 279] on link "Go to the previous page" at bounding box center [39, 279] width 8 height 7
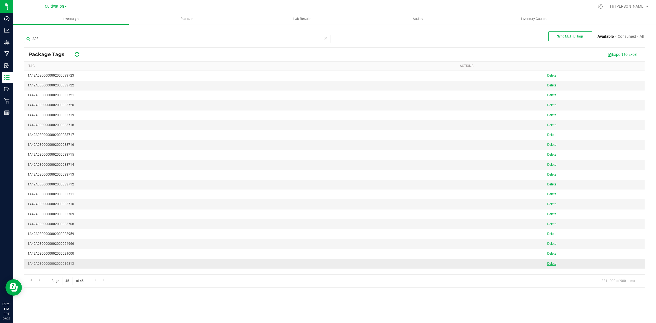
click at [547, 264] on span "Delete" at bounding box center [551, 263] width 9 height 4
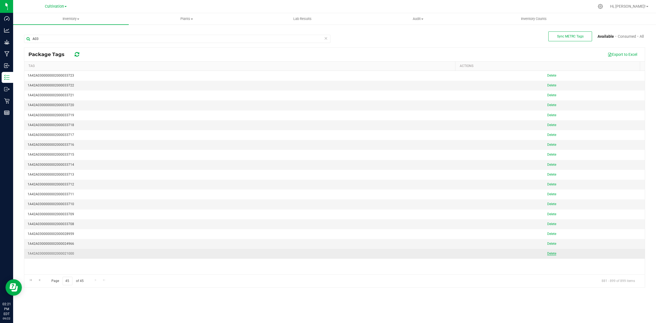
click at [547, 255] on span "Delete" at bounding box center [551, 253] width 9 height 4
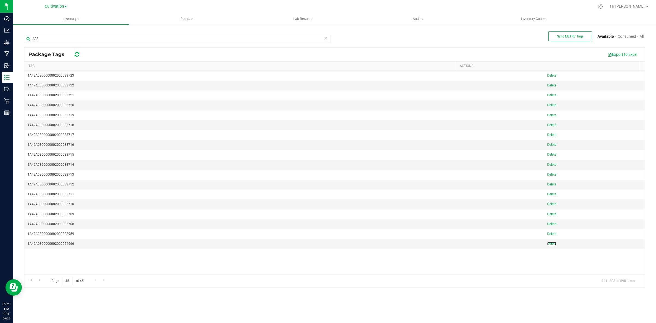
click at [547, 245] on span "Delete" at bounding box center [551, 244] width 9 height 4
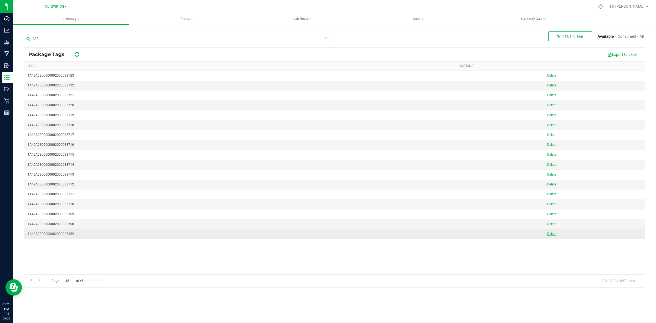
click at [548, 235] on span "Delete" at bounding box center [551, 234] width 9 height 4
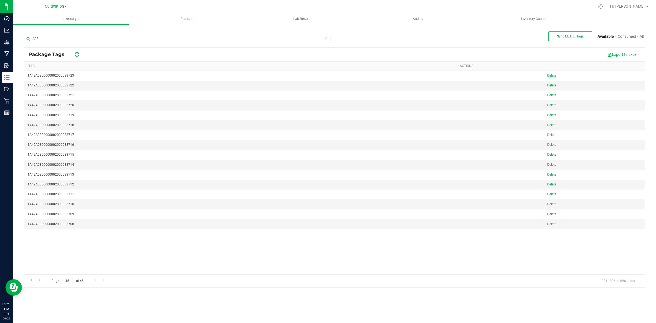
click at [325, 40] on icon at bounding box center [326, 38] width 4 height 7
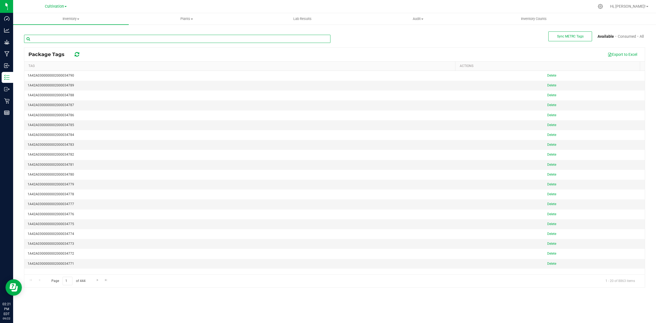
click at [120, 41] on input "text" at bounding box center [177, 39] width 306 height 8
type input "A01"
click at [109, 281] on link "Go to the last page" at bounding box center [106, 279] width 8 height 7
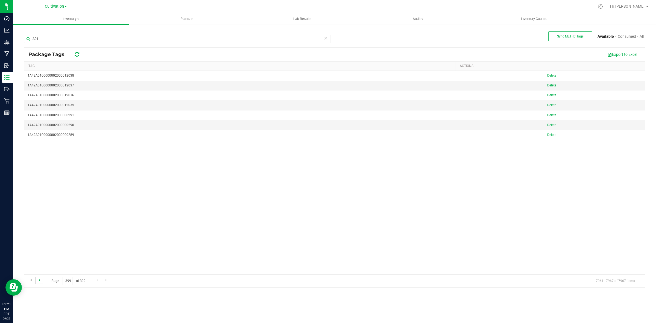
click at [37, 281] on span "Go to the previous page" at bounding box center [39, 280] width 4 height 4
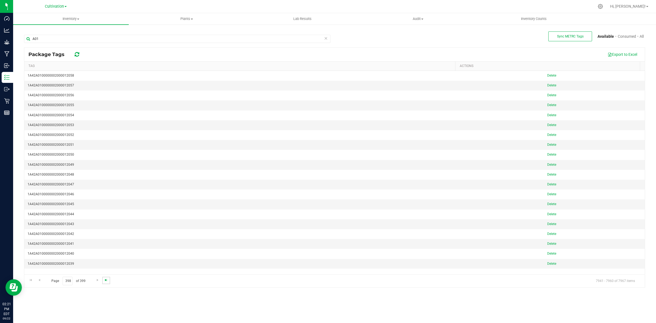
click at [105, 281] on span "Go to the last page" at bounding box center [106, 280] width 4 height 4
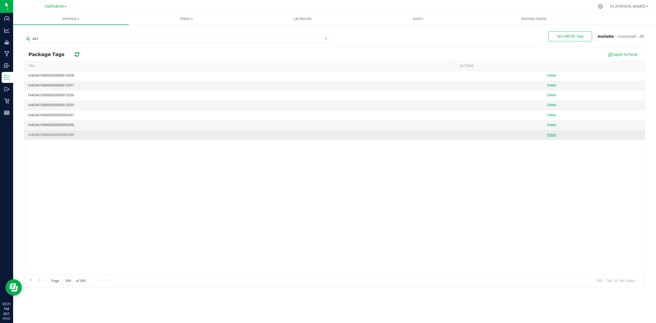
click at [547, 137] on link "Delete" at bounding box center [551, 135] width 9 height 4
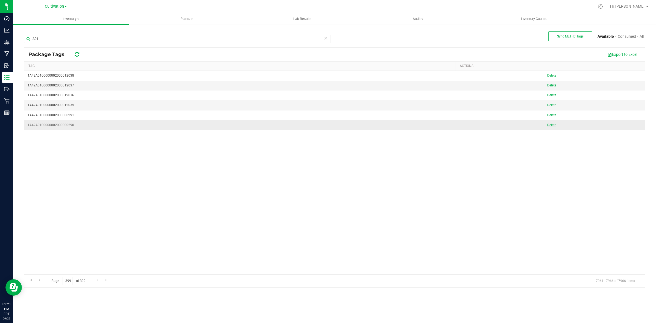
click at [547, 126] on span "Delete" at bounding box center [551, 125] width 9 height 4
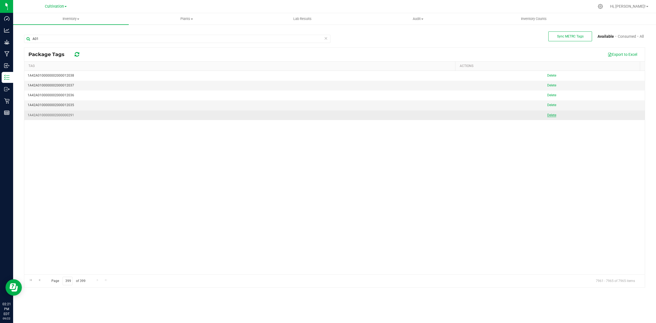
click at [549, 115] on span "Delete" at bounding box center [551, 115] width 9 height 4
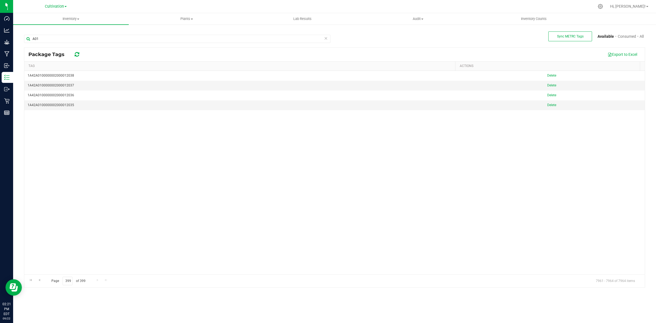
click at [326, 37] on icon at bounding box center [326, 38] width 4 height 7
